Goal: Task Accomplishment & Management: Manage account settings

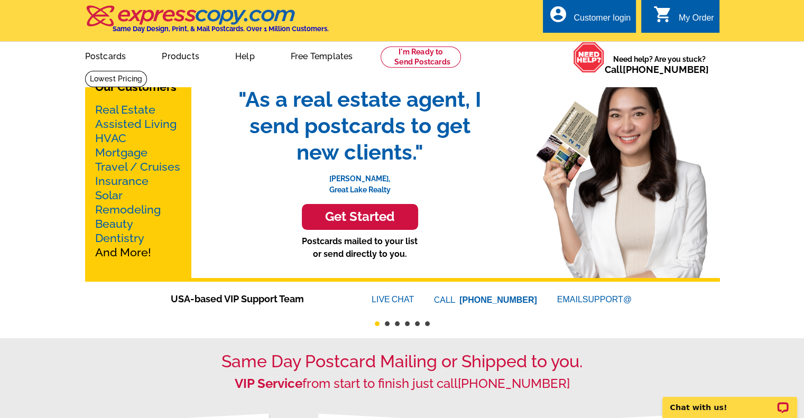
click at [586, 20] on div "Customer login" at bounding box center [602, 20] width 57 height 15
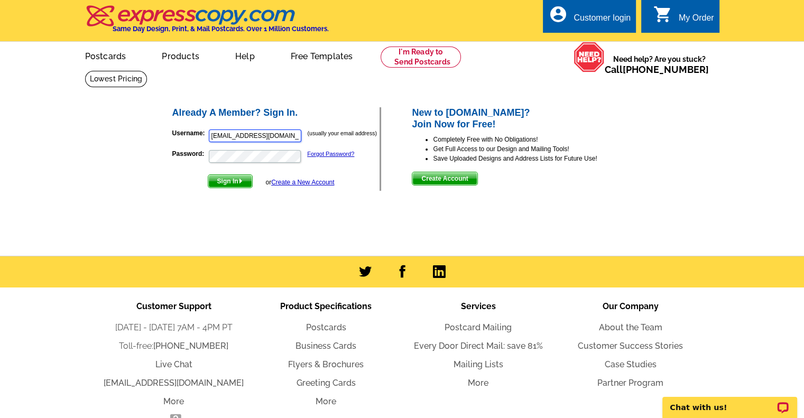
click at [293, 135] on input "texlexlasalle@gmail.com" at bounding box center [255, 136] width 93 height 13
type input "MichaelFleming@seniorbenefitsGA.com"
click at [231, 179] on span "Sign In" at bounding box center [230, 181] width 44 height 13
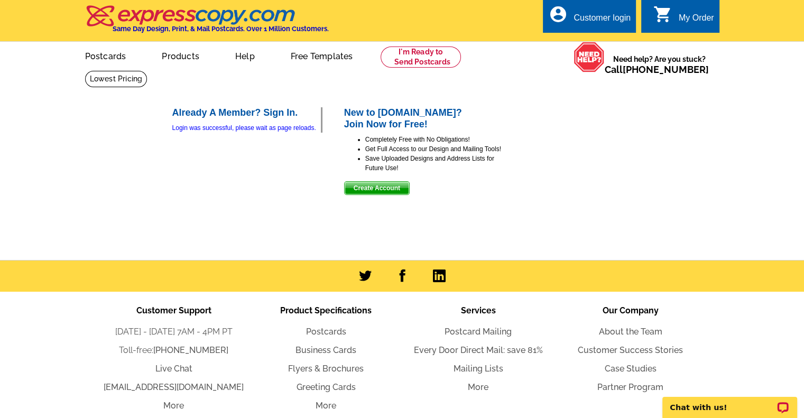
click at [392, 187] on span "Create Account" at bounding box center [377, 188] width 65 height 13
